Goal: Transaction & Acquisition: Purchase product/service

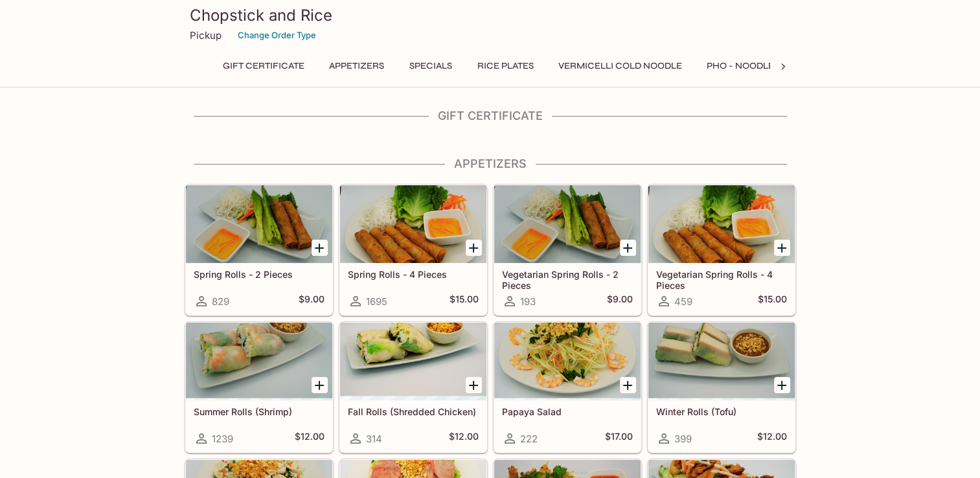
click at [409, 237] on div at bounding box center [413, 224] width 146 height 78
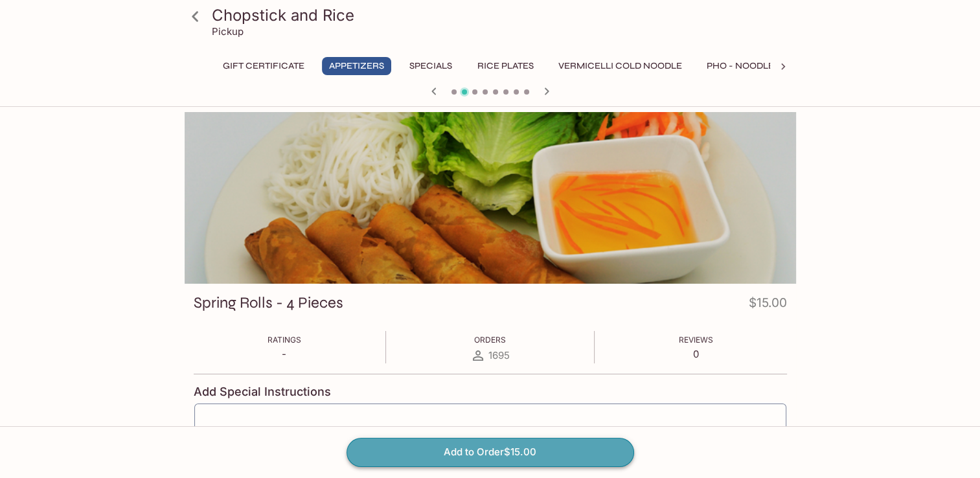
click at [461, 449] on button "Add to Order $15.00" at bounding box center [491, 452] width 288 height 28
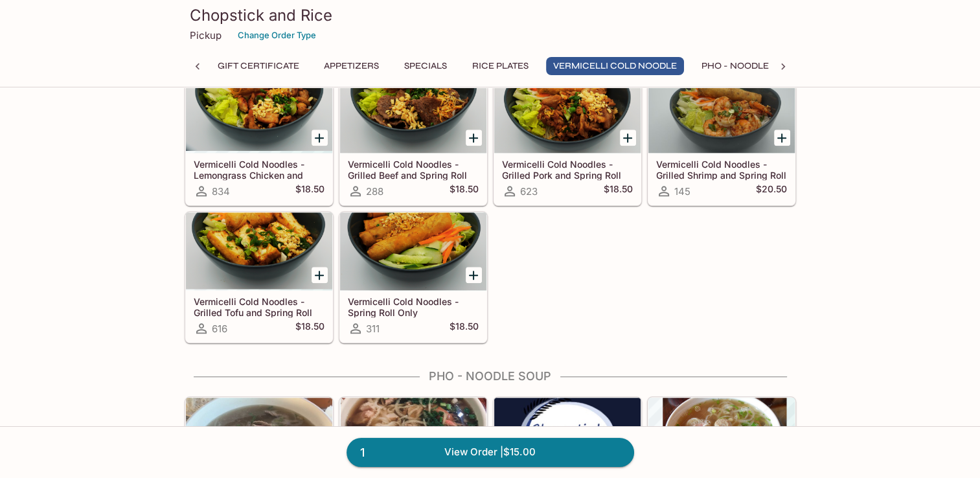
scroll to position [1216, 0]
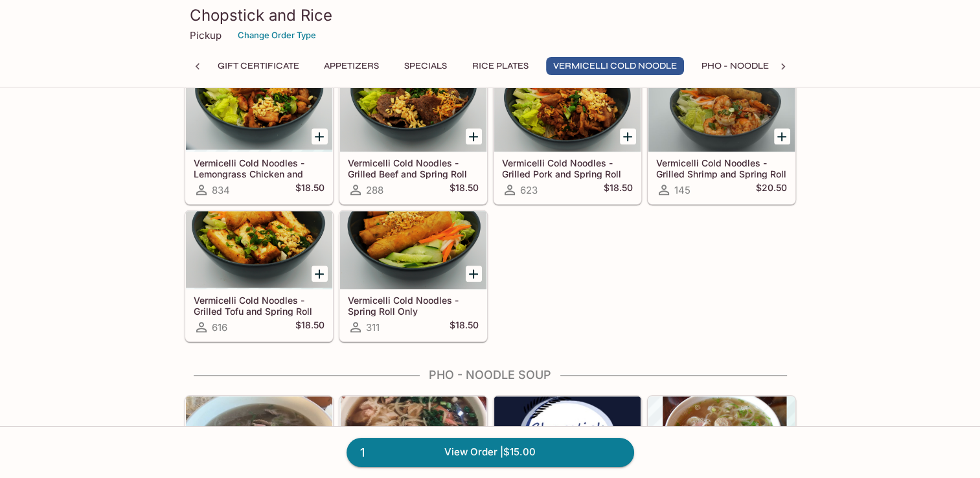
click at [348, 63] on button "Appetizers" at bounding box center [351, 66] width 69 height 18
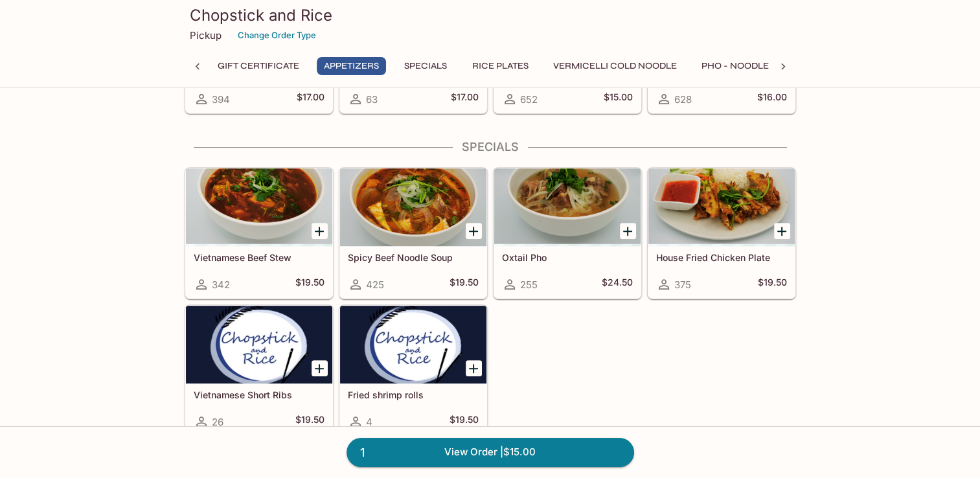
scroll to position [477, 0]
click at [422, 63] on button "Specials" at bounding box center [425, 66] width 58 height 18
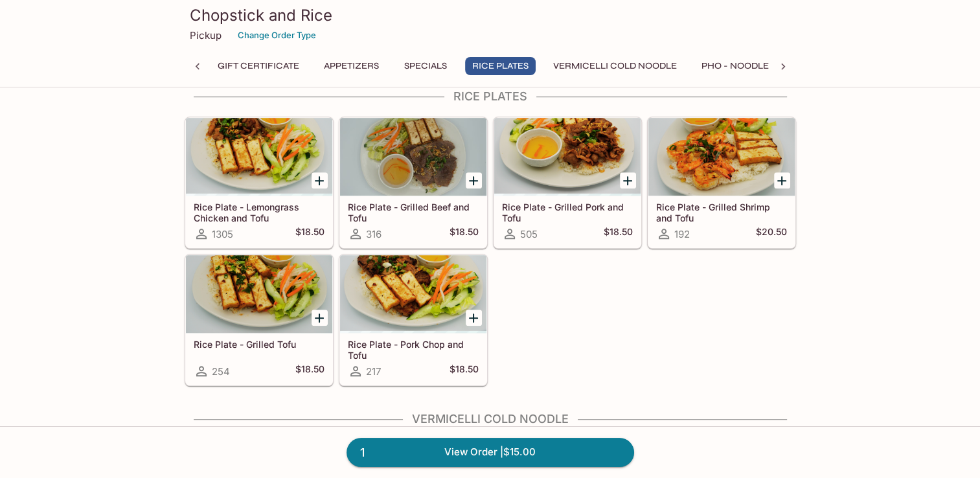
scroll to position [0, 0]
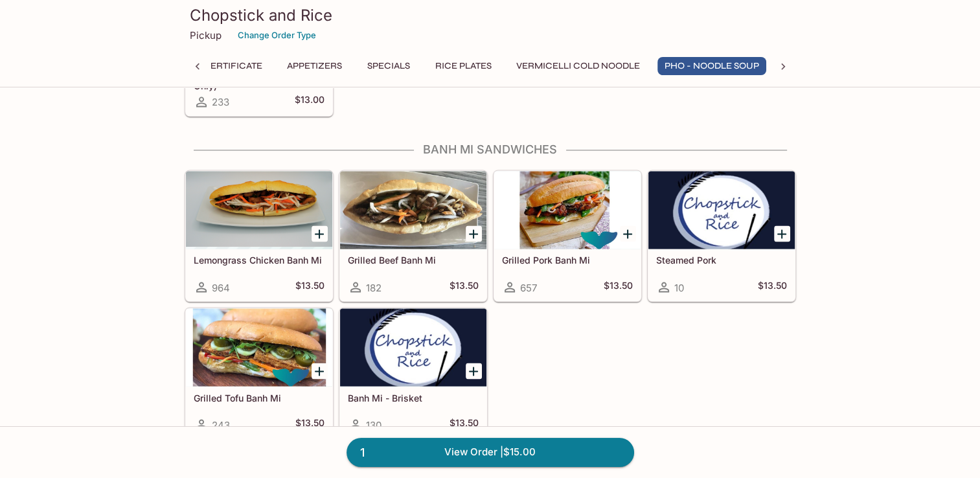
click at [279, 188] on div at bounding box center [259, 210] width 146 height 78
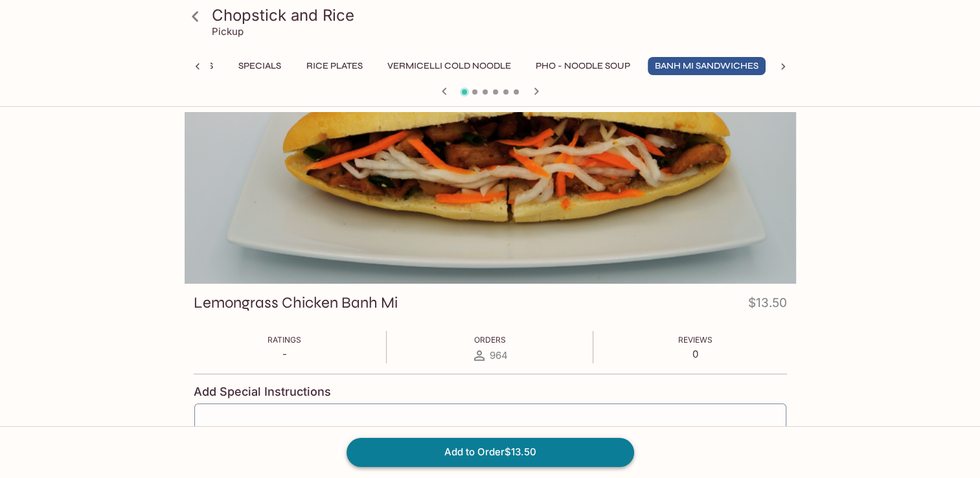
click at [472, 455] on button "Add to Order $13.50" at bounding box center [491, 452] width 288 height 28
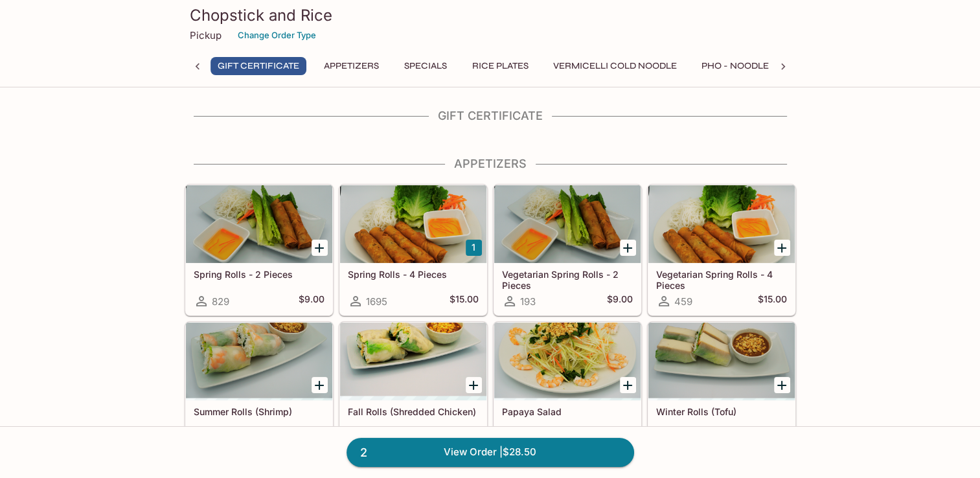
click at [416, 225] on div at bounding box center [413, 224] width 146 height 78
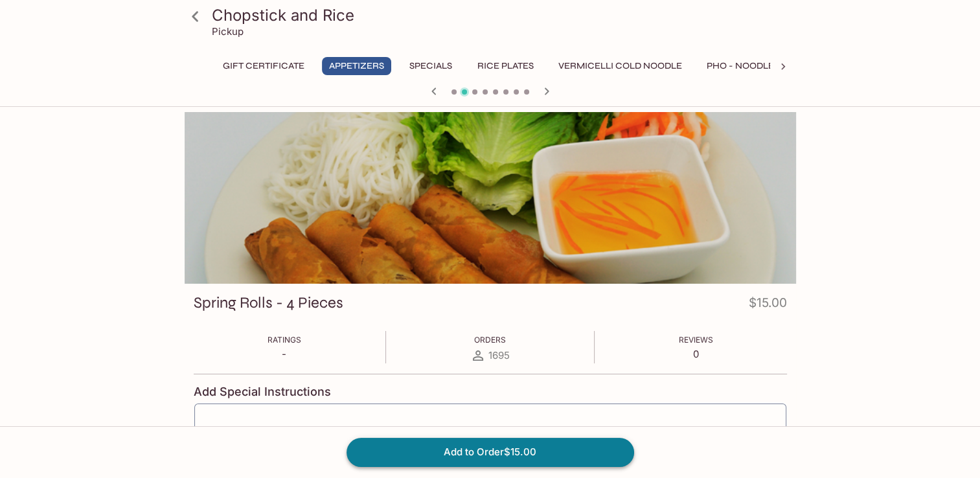
click at [489, 455] on button "Add to Order $15.00" at bounding box center [491, 452] width 288 height 28
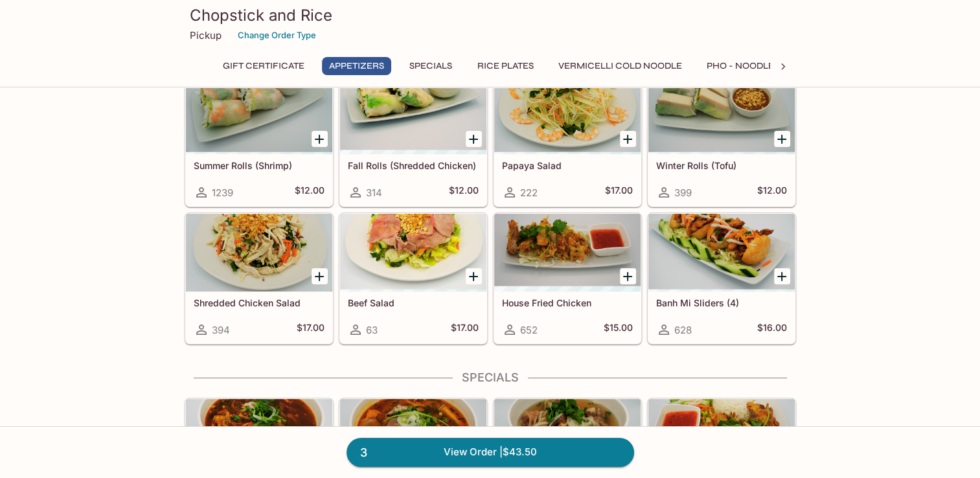
scroll to position [247, 0]
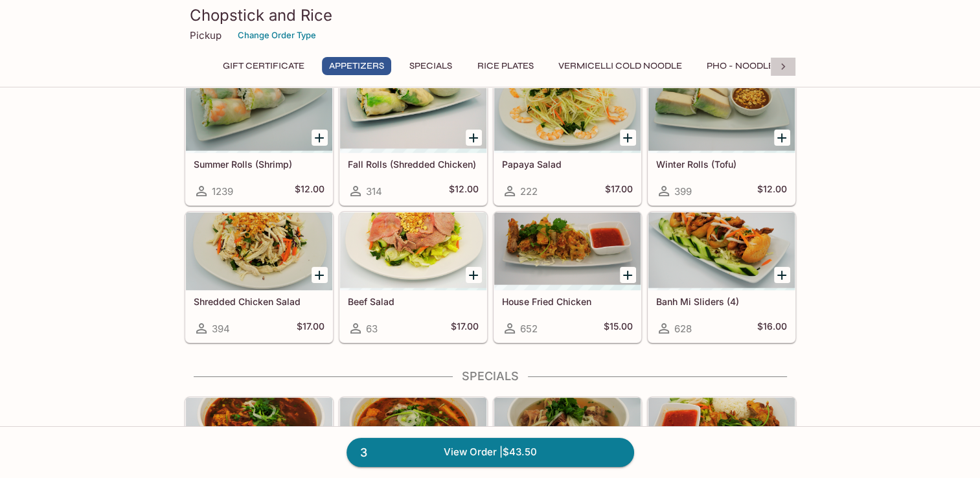
click at [787, 64] on icon at bounding box center [783, 66] width 13 height 13
click at [608, 64] on button "Extras" at bounding box center [603, 66] width 58 height 18
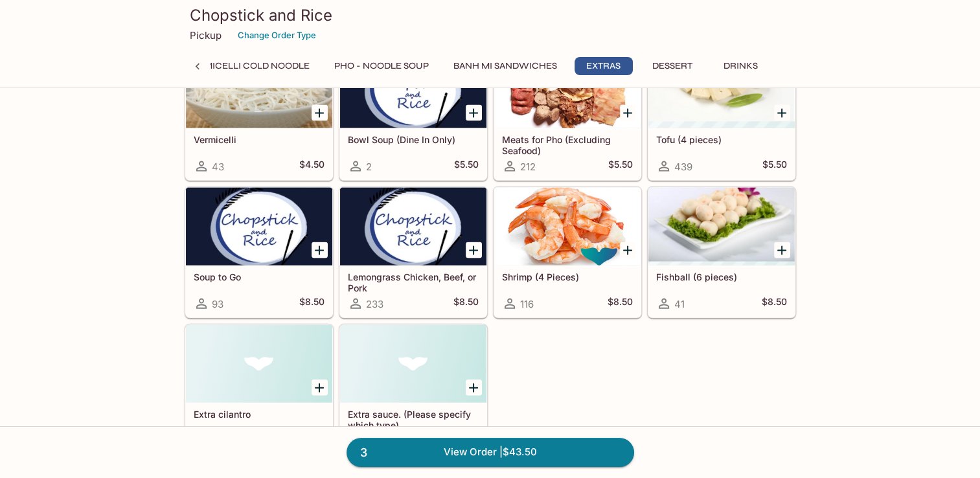
scroll to position [2750, 0]
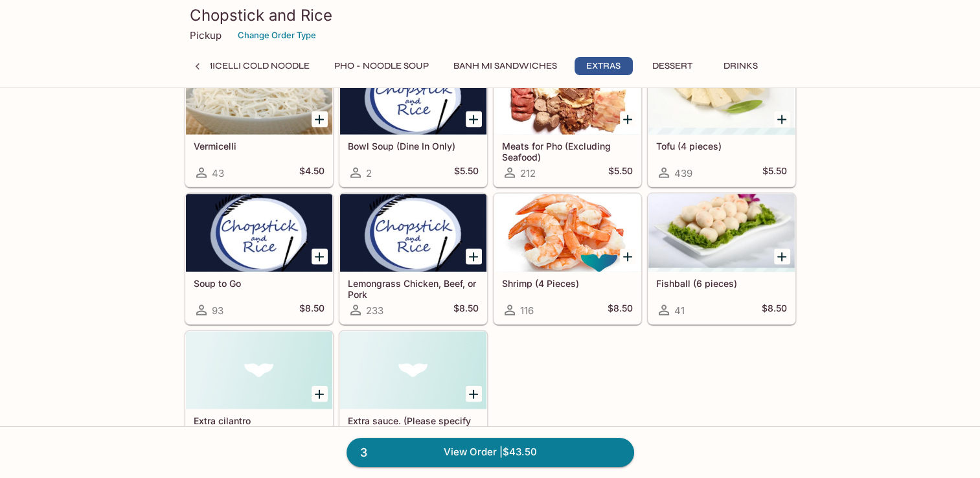
click at [422, 224] on div at bounding box center [413, 233] width 146 height 78
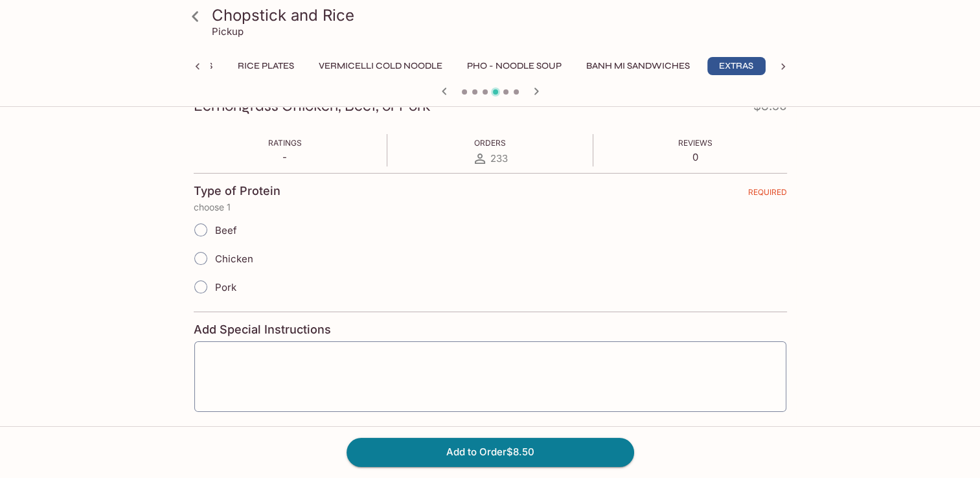
scroll to position [202, 0]
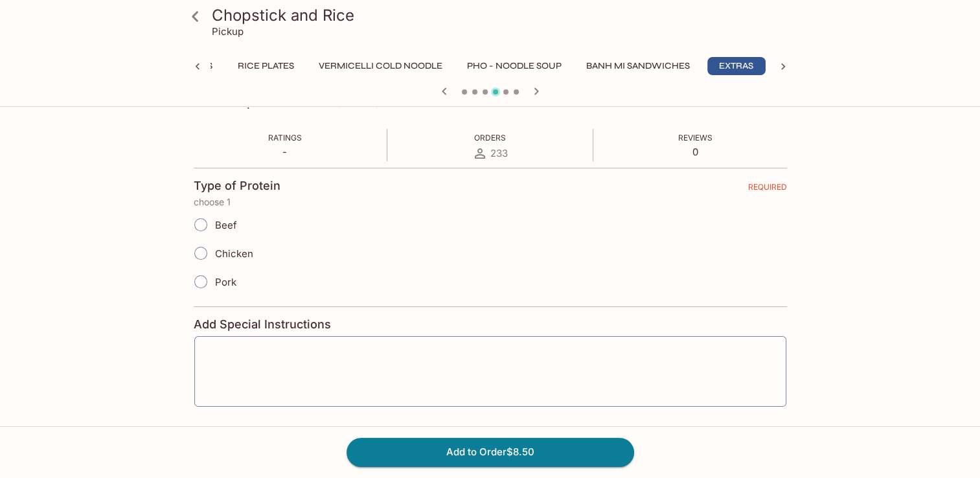
click at [201, 253] on input "Chicken" at bounding box center [200, 253] width 27 height 27
radio input "true"
click at [512, 447] on button "Add to Order $8.50" at bounding box center [491, 452] width 288 height 28
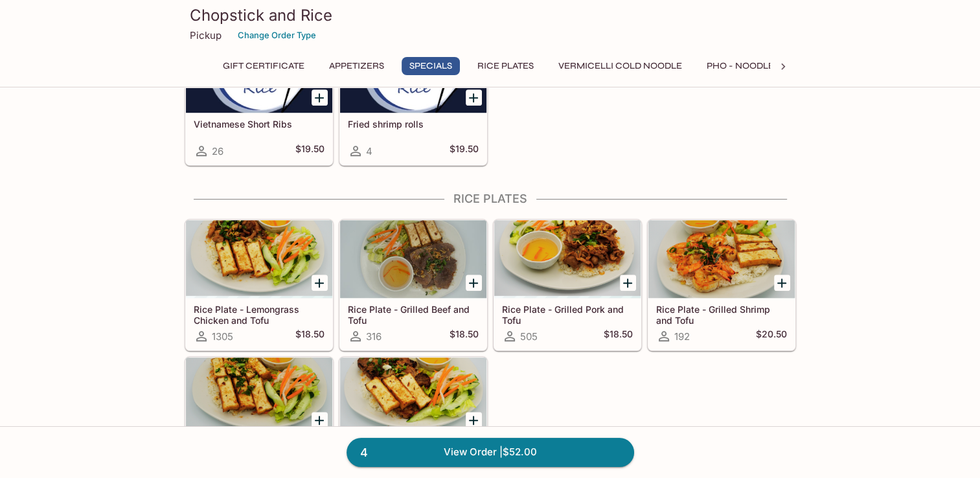
scroll to position [749, 0]
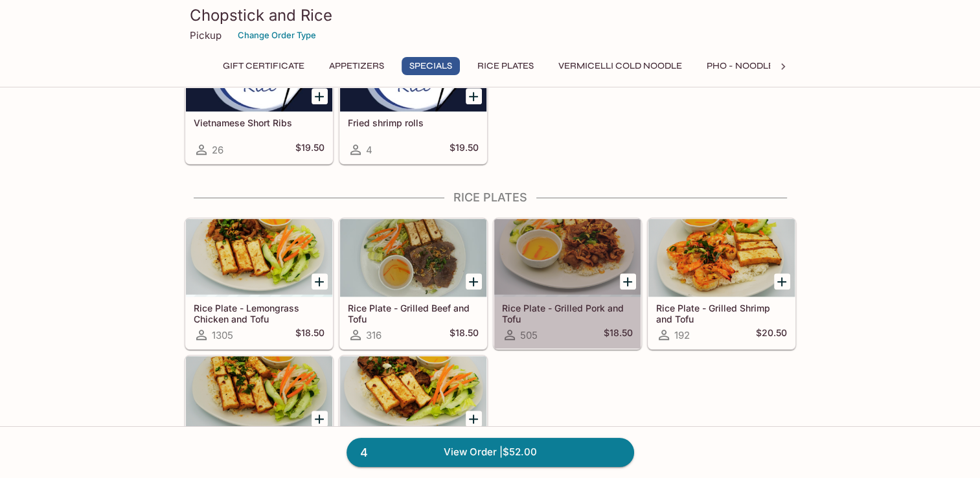
click at [573, 241] on div at bounding box center [567, 258] width 146 height 78
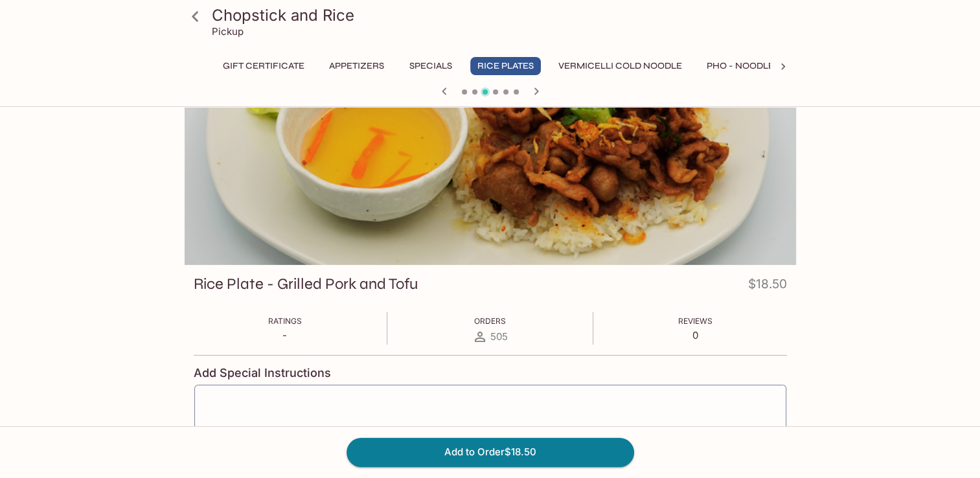
scroll to position [117, 0]
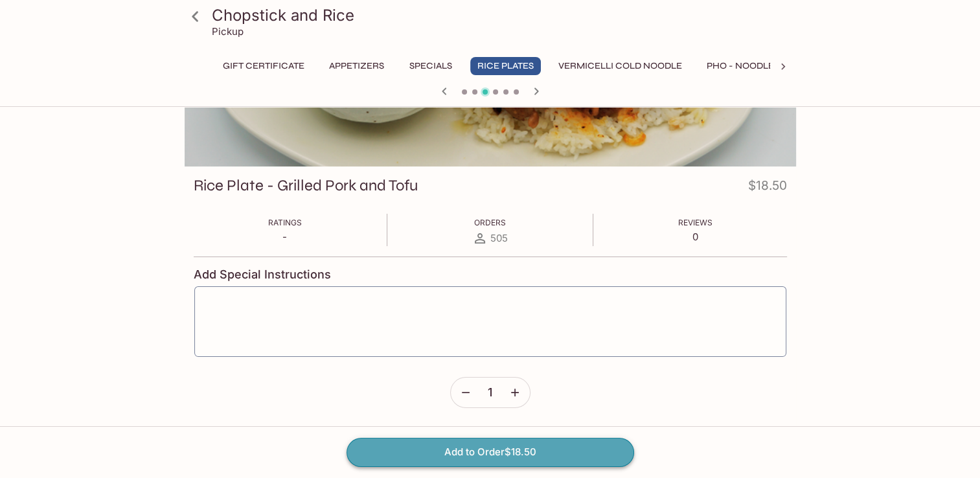
click at [505, 449] on button "Add to Order $18.50" at bounding box center [491, 452] width 288 height 28
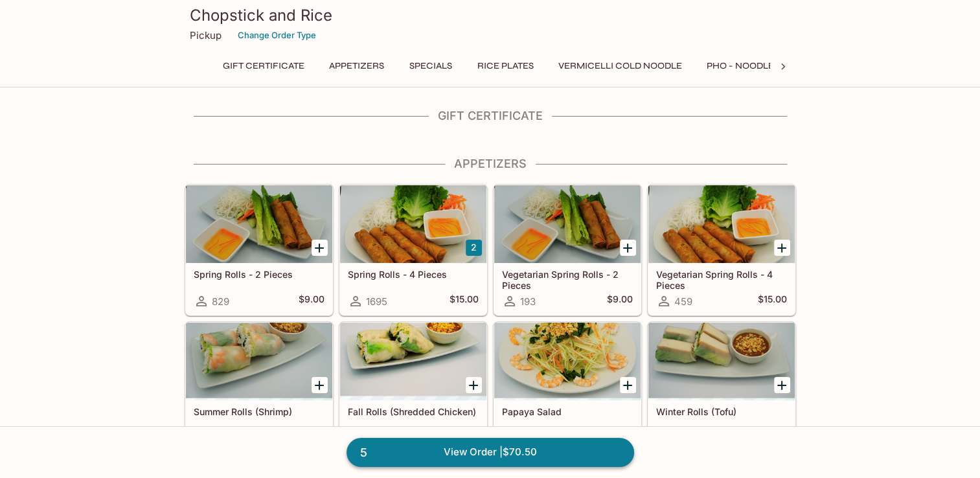
click at [484, 449] on link "5 View Order | $70.50" at bounding box center [491, 452] width 288 height 28
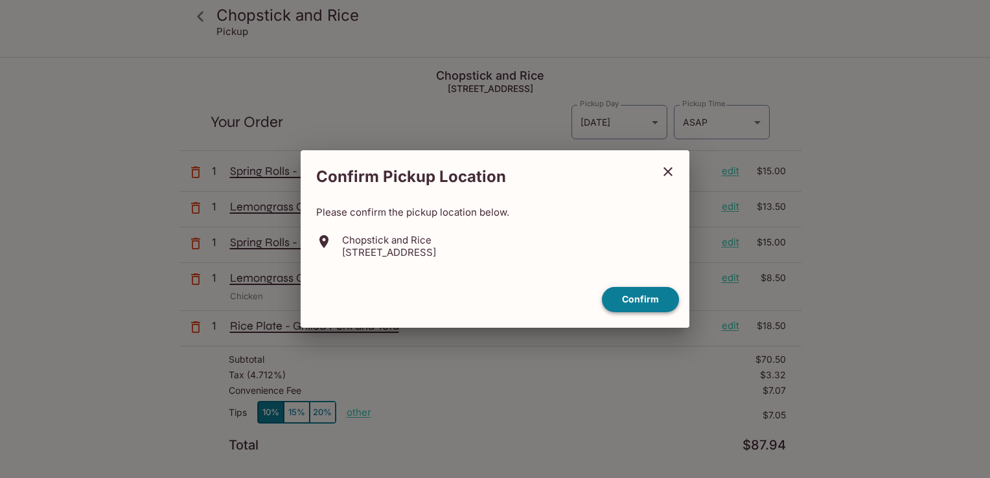
click at [635, 302] on button "Confirm" at bounding box center [640, 299] width 77 height 25
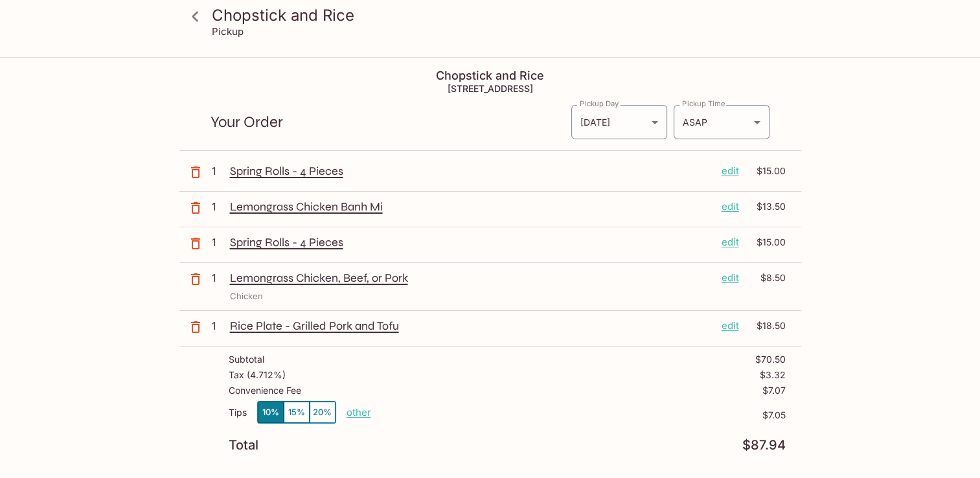
click at [729, 172] on p "edit" at bounding box center [730, 171] width 17 height 14
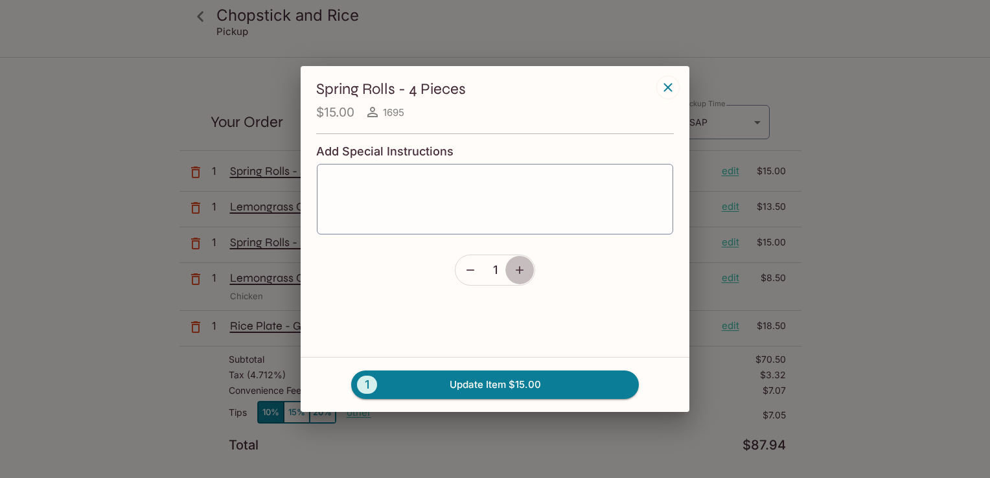
click at [516, 268] on icon "button" at bounding box center [519, 270] width 13 height 13
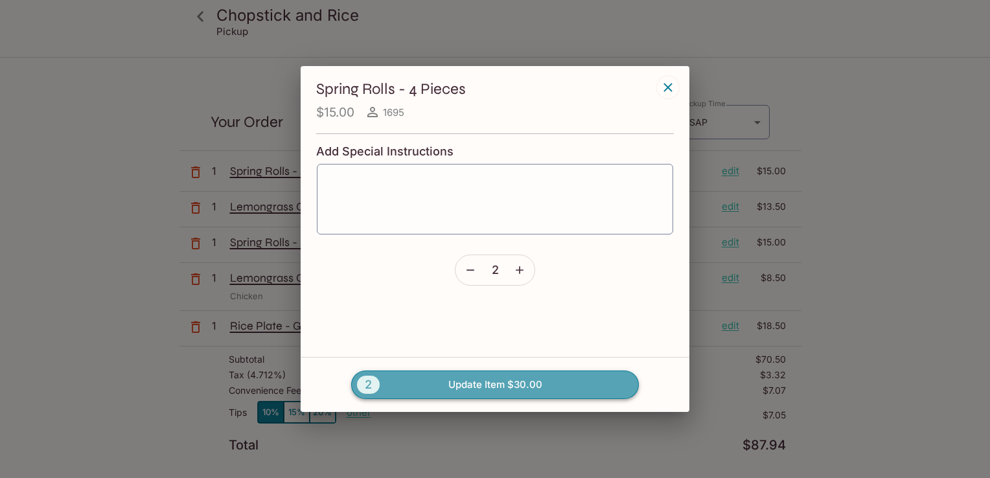
click at [467, 385] on button "2 Update Item $30.00" at bounding box center [495, 384] width 288 height 28
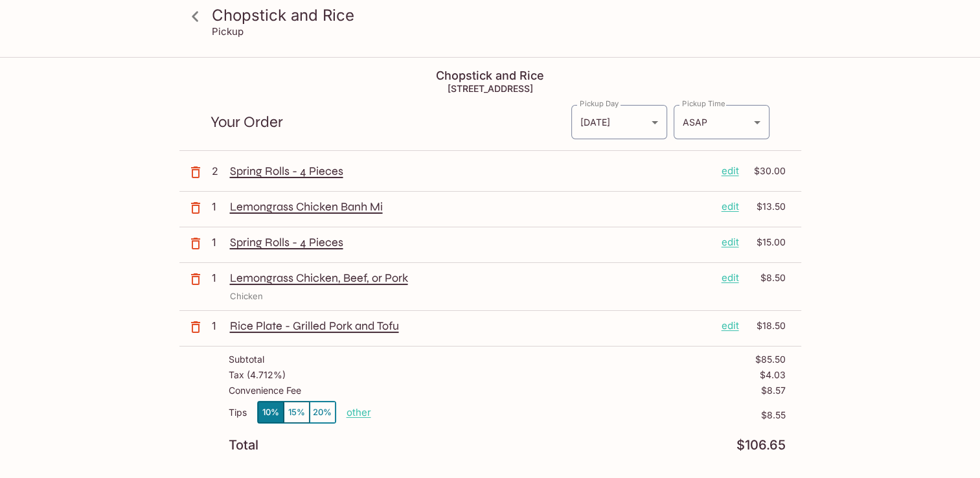
click at [357, 411] on p "other" at bounding box center [359, 412] width 25 height 12
type input "5.00"
click at [561, 434] on div "Tips 10% 15% 20% Done 5.00 $8.55" at bounding box center [507, 420] width 557 height 38
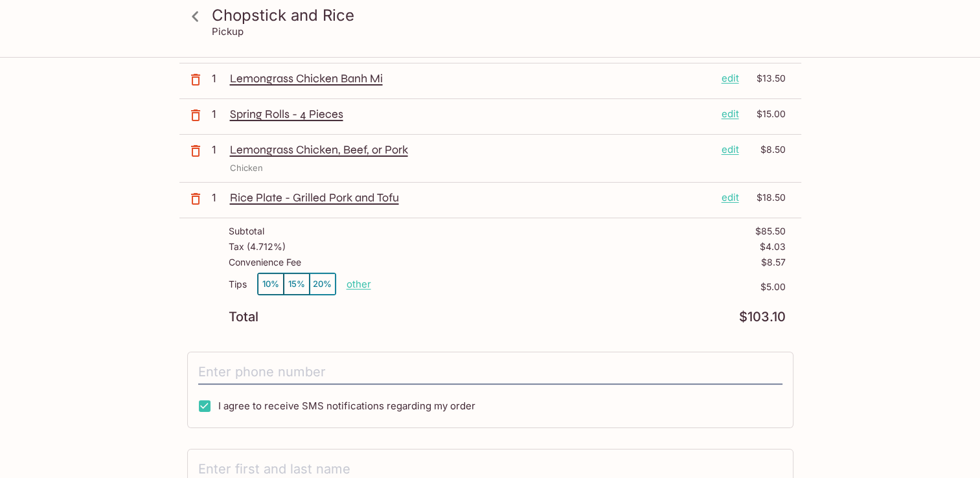
scroll to position [135, 0]
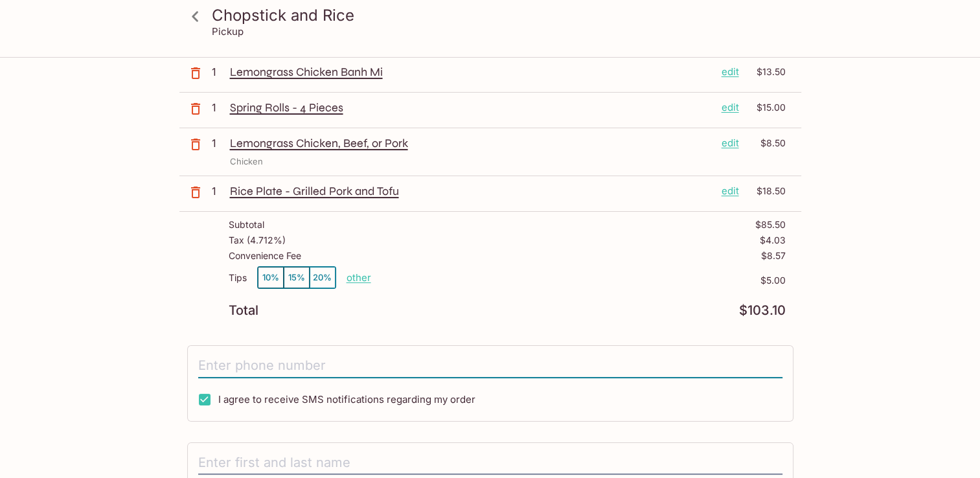
click at [231, 361] on input "tel" at bounding box center [490, 366] width 584 height 25
type input "[PHONE_NUMBER]"
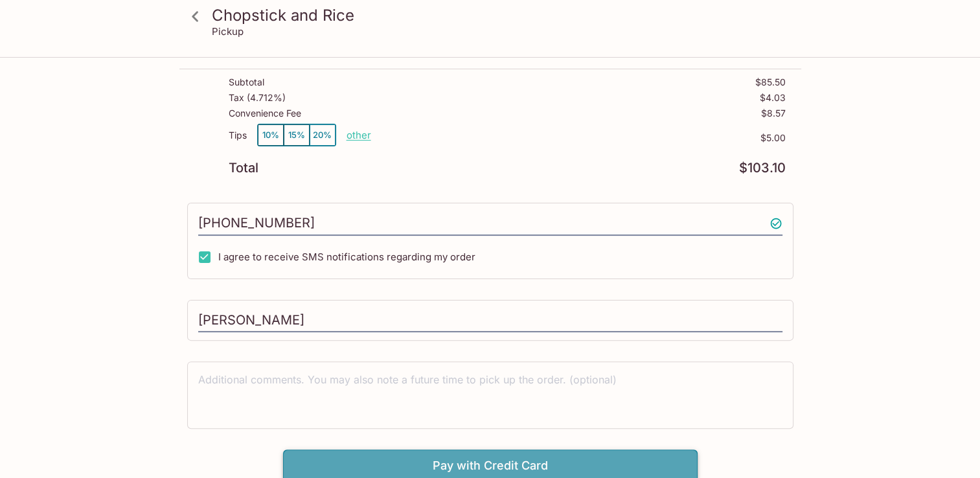
click at [461, 462] on button "Pay with Credit Card" at bounding box center [490, 465] width 415 height 32
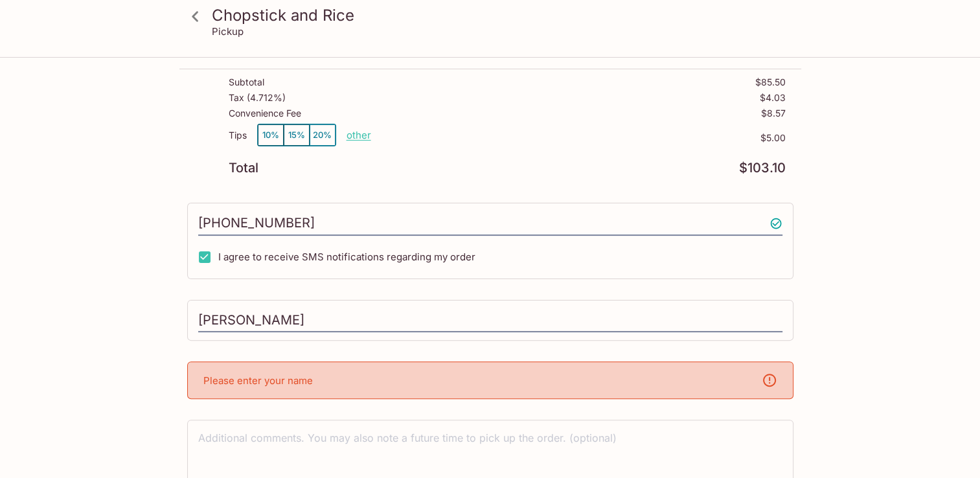
click at [238, 280] on div "Chopstick and Rice [STREET_ADDRESS] Your Order Pickup Day [DATE] [DATE] Pickup …" at bounding box center [490, 160] width 622 height 759
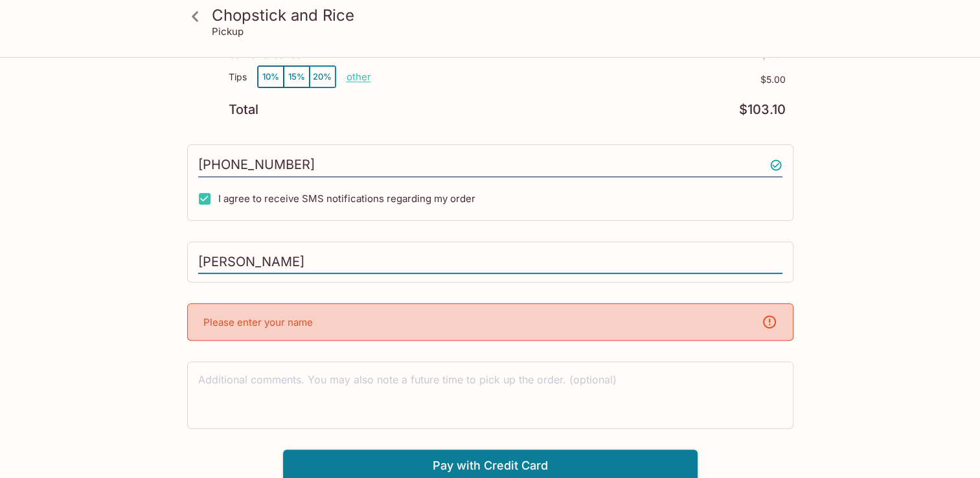
click at [230, 262] on input "[PERSON_NAME]" at bounding box center [490, 262] width 584 height 25
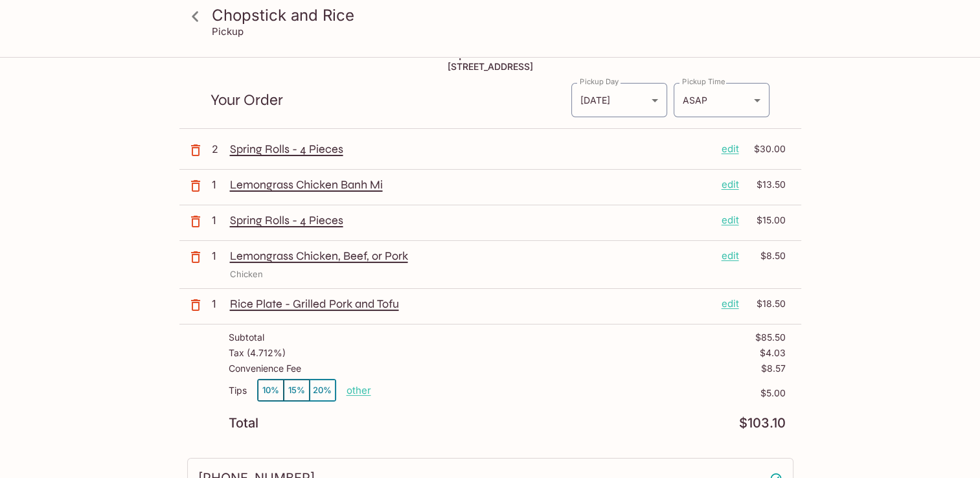
scroll to position [21, 0]
type input "[PERSON_NAME]"
click at [731, 183] on p "edit" at bounding box center [730, 185] width 17 height 14
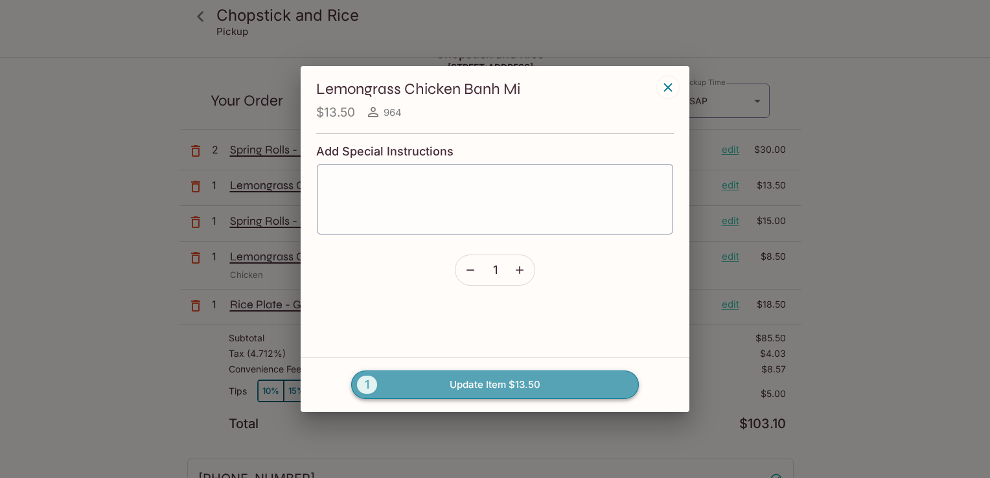
click at [504, 379] on button "1 Update Item $13.50" at bounding box center [495, 384] width 288 height 28
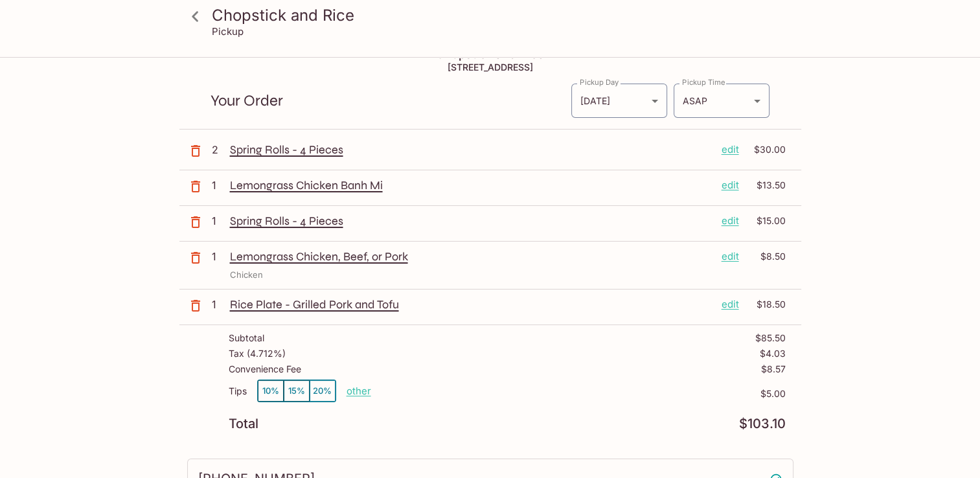
click at [727, 220] on p "edit" at bounding box center [730, 221] width 17 height 14
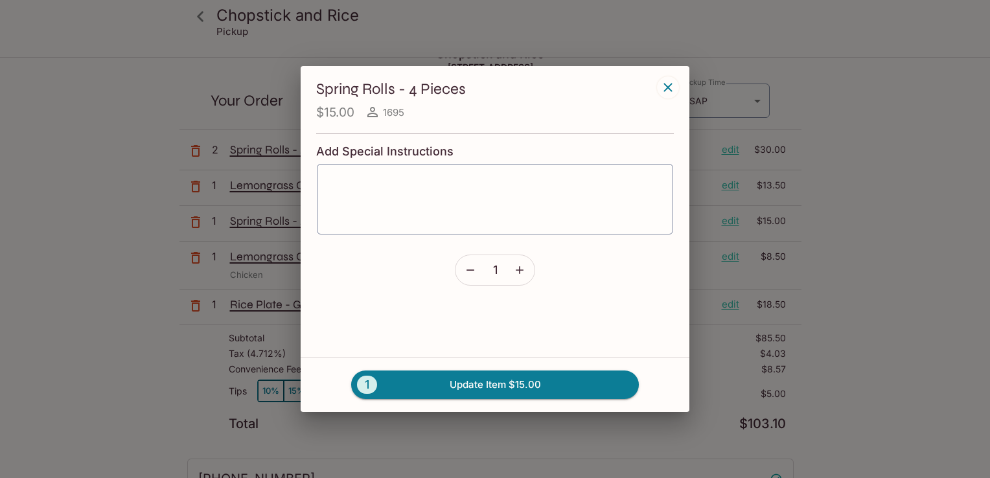
click at [668, 84] on icon "button" at bounding box center [668, 88] width 16 height 16
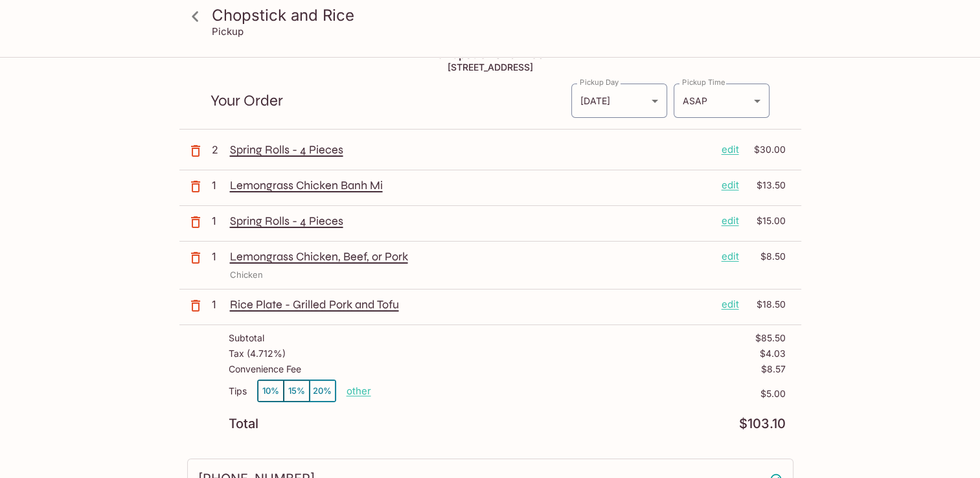
click at [268, 227] on p "Spring Rolls - 4 Pieces" at bounding box center [470, 221] width 481 height 14
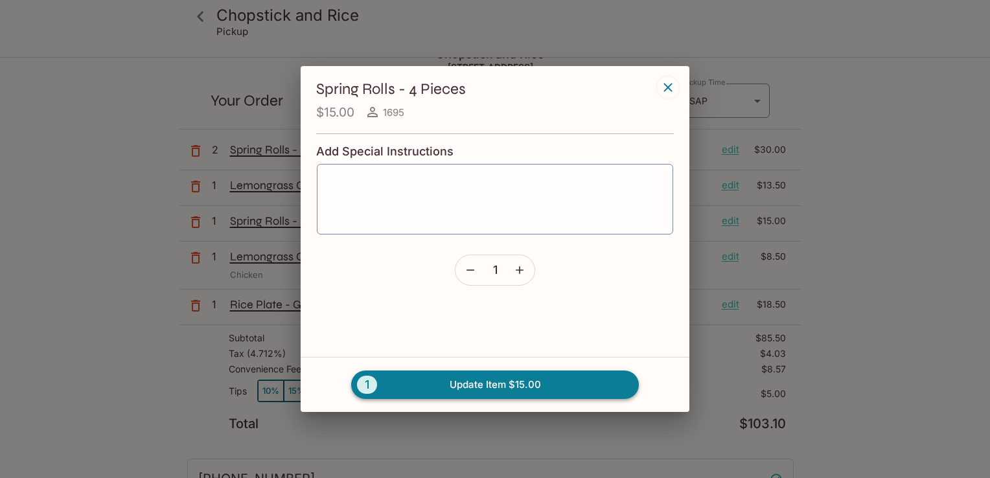
click at [492, 383] on button "1 Update Item $15.00" at bounding box center [495, 384] width 288 height 28
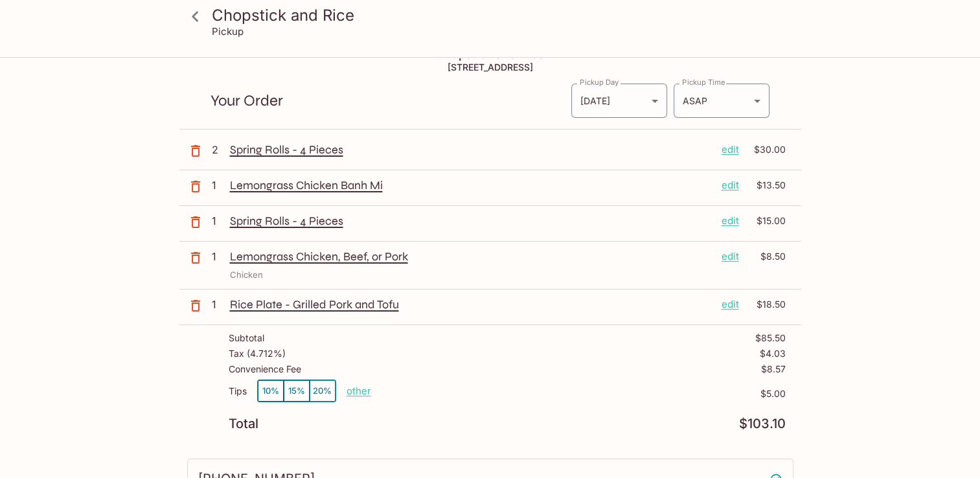
click at [286, 222] on p "Spring Rolls - 4 Pieces" at bounding box center [470, 221] width 481 height 14
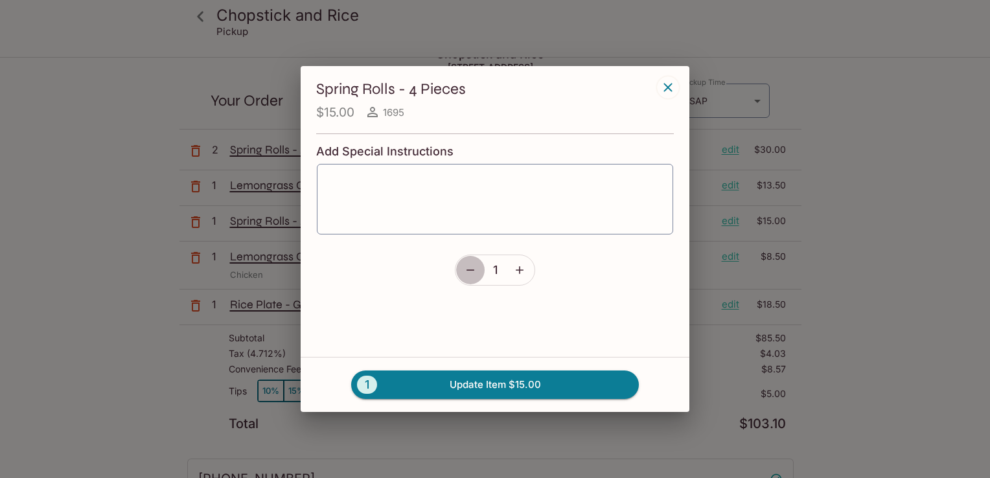
click at [464, 267] on icon "button" at bounding box center [470, 270] width 13 height 13
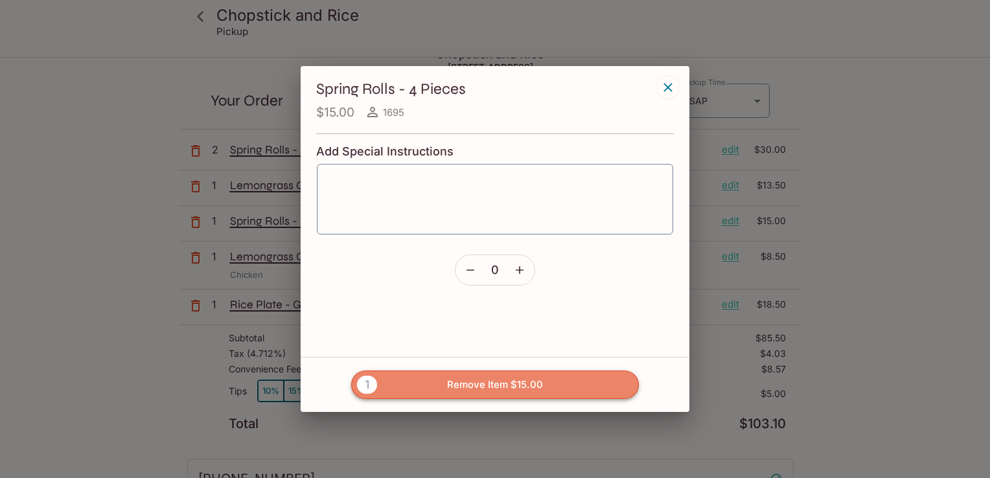
click at [476, 387] on button "1 Remove Item $15.00" at bounding box center [495, 384] width 288 height 28
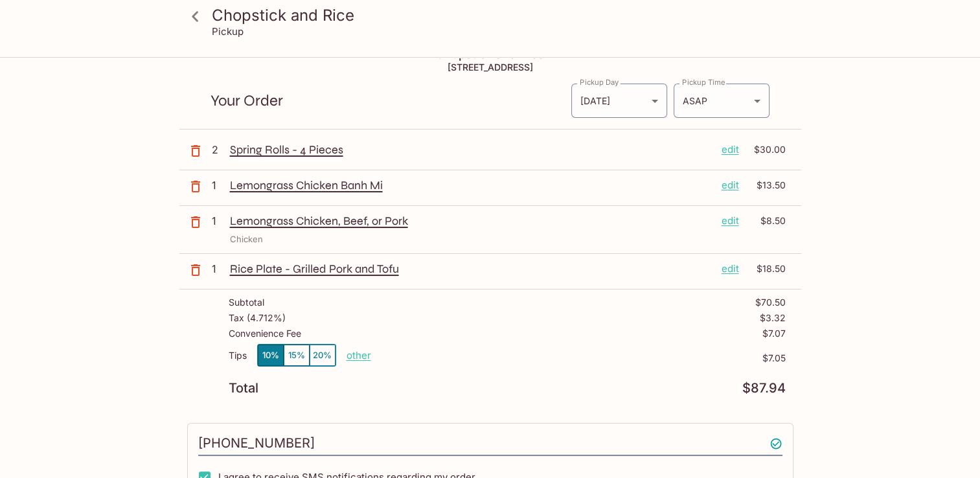
click at [264, 150] on p "Spring Rolls - 4 Pieces" at bounding box center [470, 149] width 481 height 14
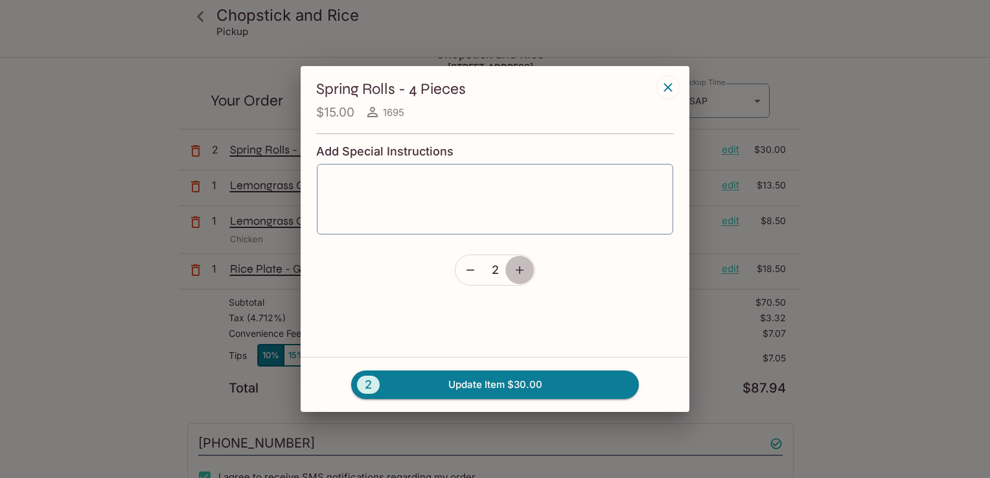
click at [514, 269] on icon "button" at bounding box center [519, 270] width 13 height 13
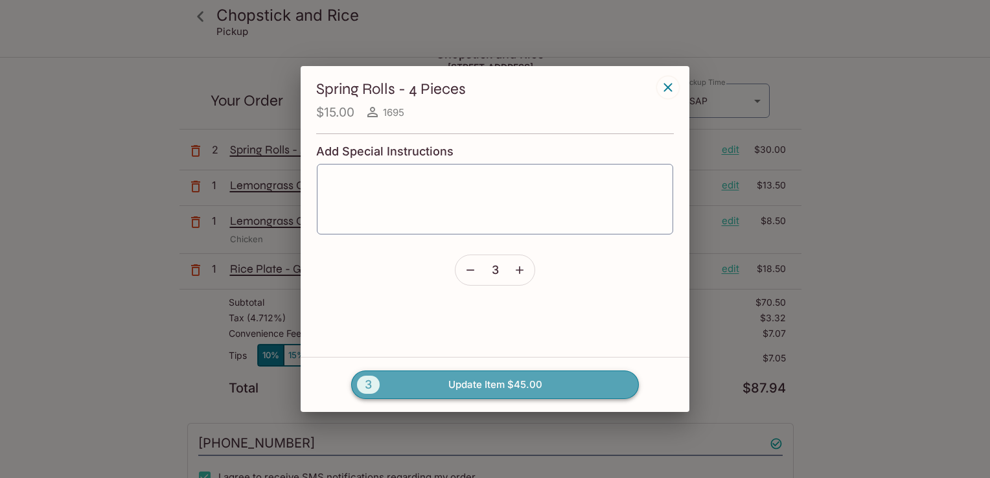
click at [477, 382] on button "3 Update Item $45.00" at bounding box center [495, 384] width 288 height 28
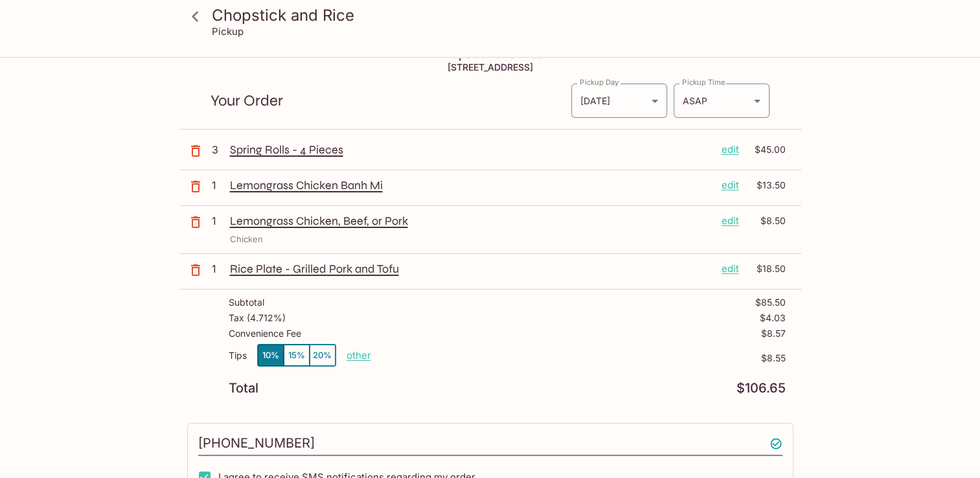
click at [355, 352] on p "other" at bounding box center [359, 355] width 25 height 12
type input "5.00"
click at [365, 382] on div "Total $106.65" at bounding box center [507, 388] width 557 height 12
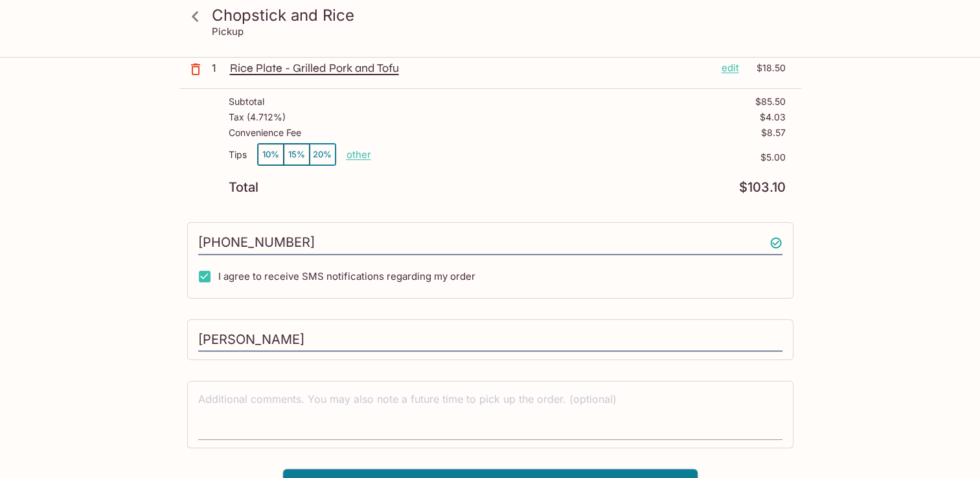
scroll to position [242, 0]
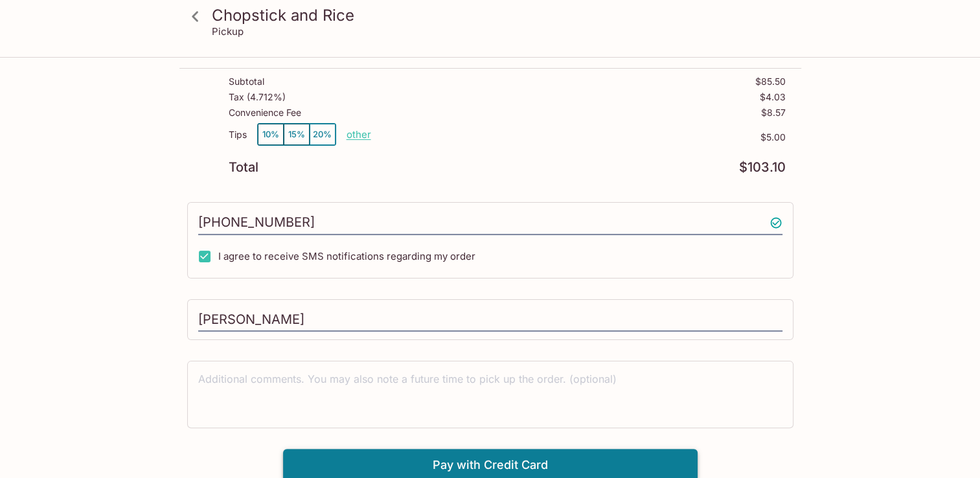
click at [480, 460] on button "Pay with Credit Card" at bounding box center [490, 465] width 415 height 32
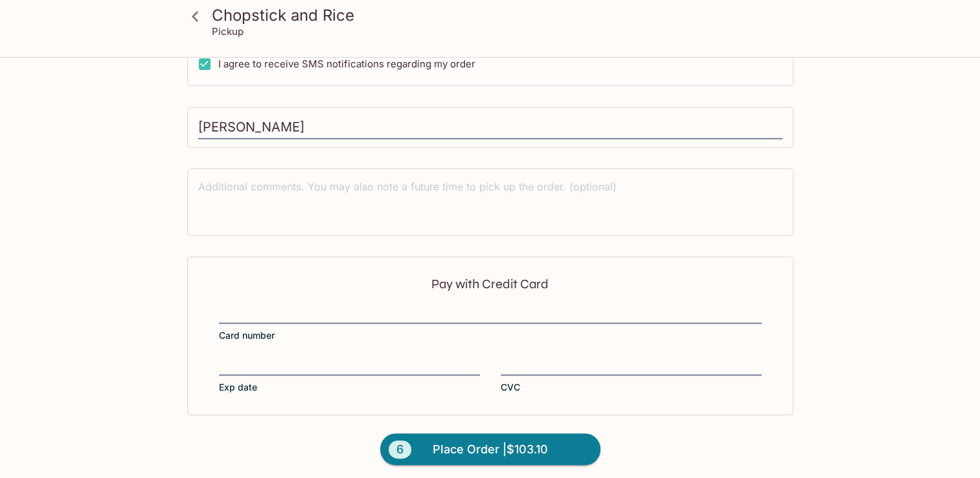
scroll to position [436, 0]
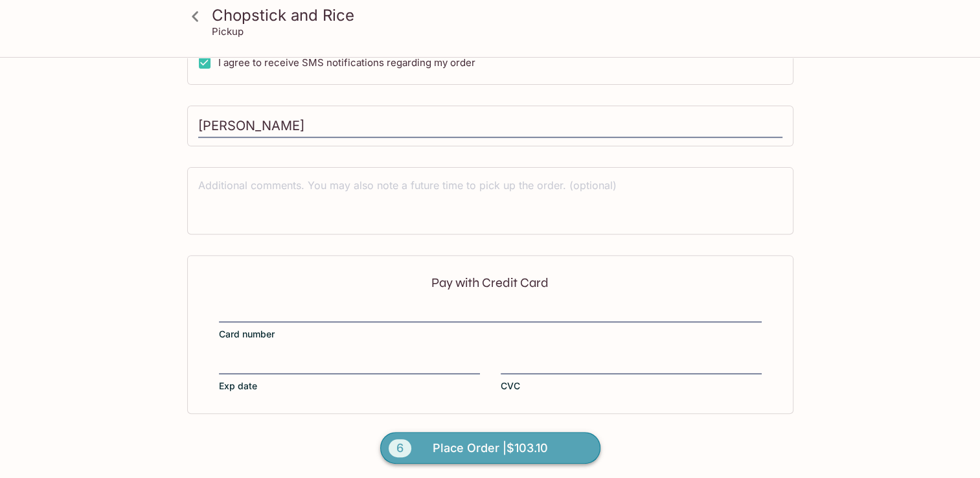
click at [507, 447] on span "Place Order | $103.10" at bounding box center [490, 448] width 115 height 21
